Goal: Task Accomplishment & Management: Manage account settings

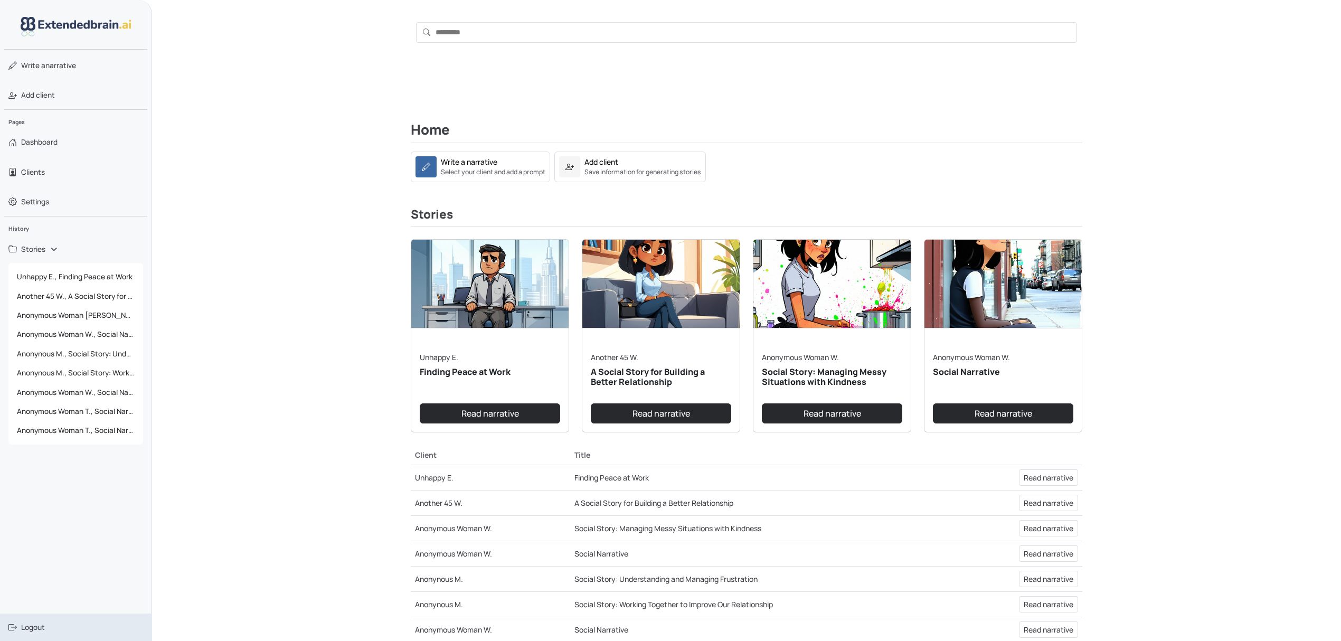
drag, startPoint x: 39, startPoint y: 627, endPoint x: 47, endPoint y: 621, distance: 10.2
click at [39, 627] on span "Logout" at bounding box center [33, 627] width 24 height 11
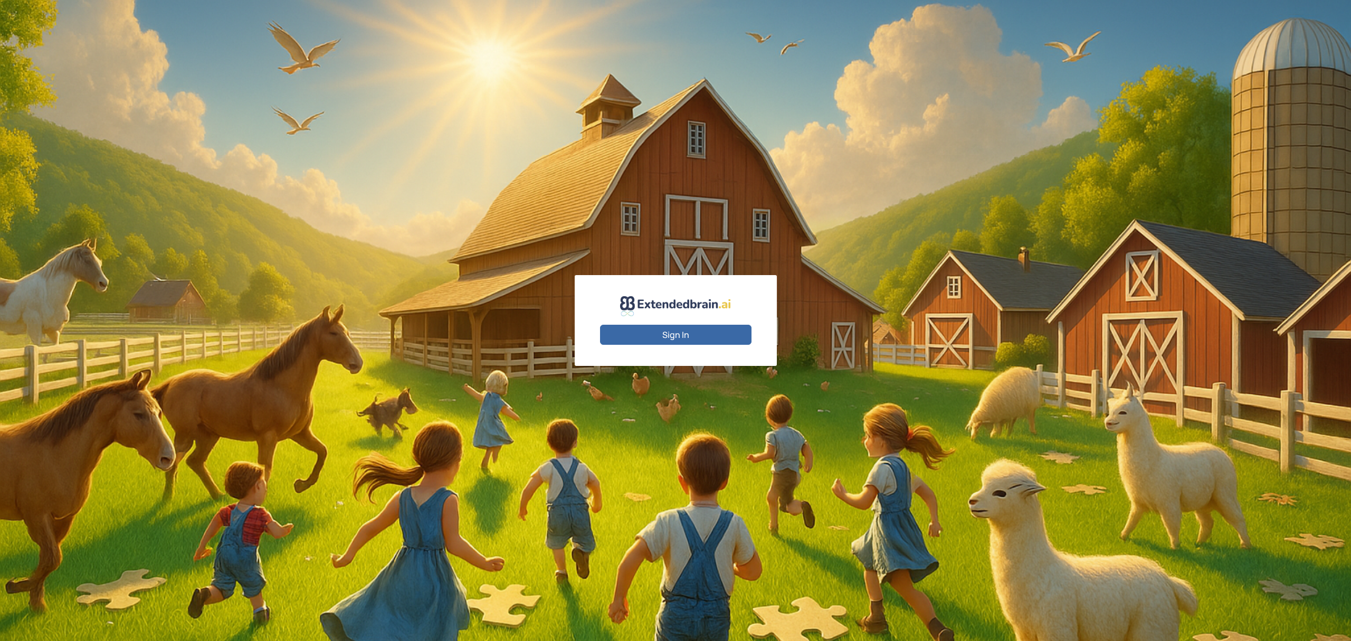
click at [709, 334] on button "Sign In" at bounding box center [675, 335] width 151 height 20
